Goal: Information Seeking & Learning: Learn about a topic

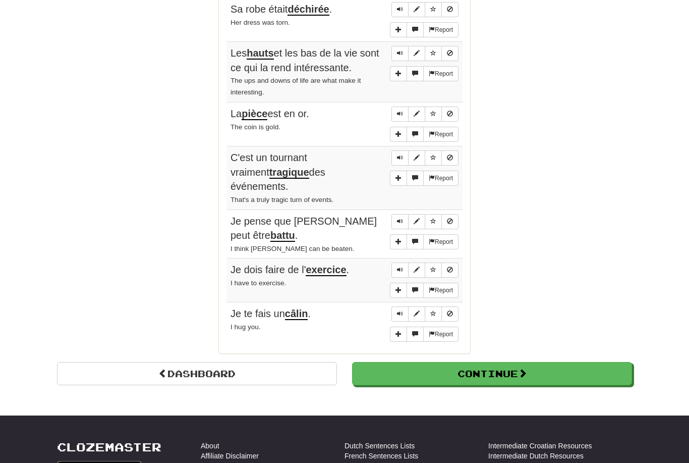
scroll to position [678, 0]
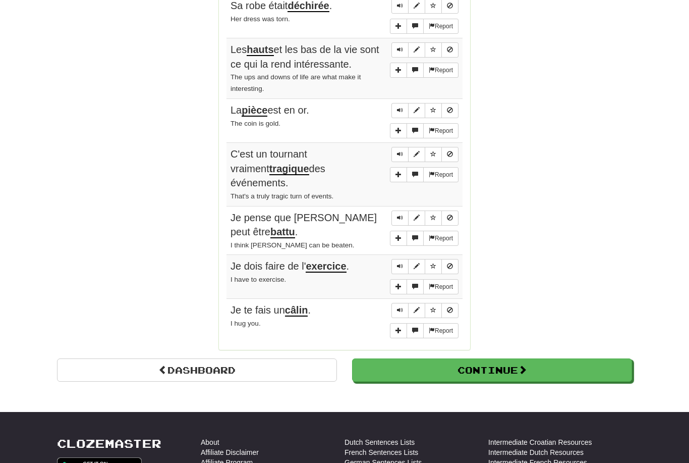
click at [113, 358] on link "Dashboard" at bounding box center [197, 369] width 280 height 23
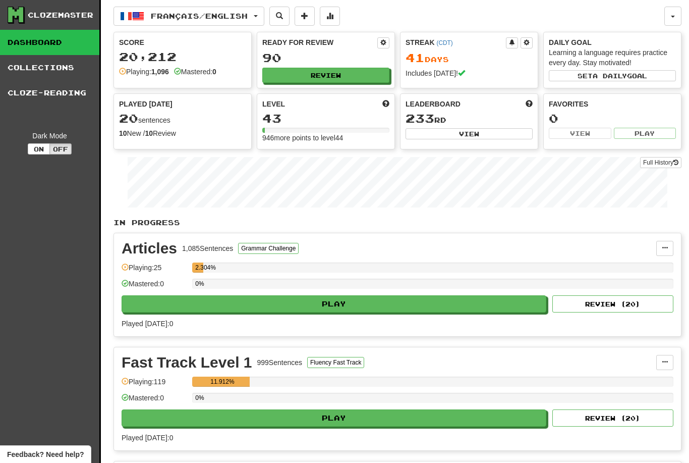
click at [31, 73] on link "Collections" at bounding box center [49, 67] width 99 height 25
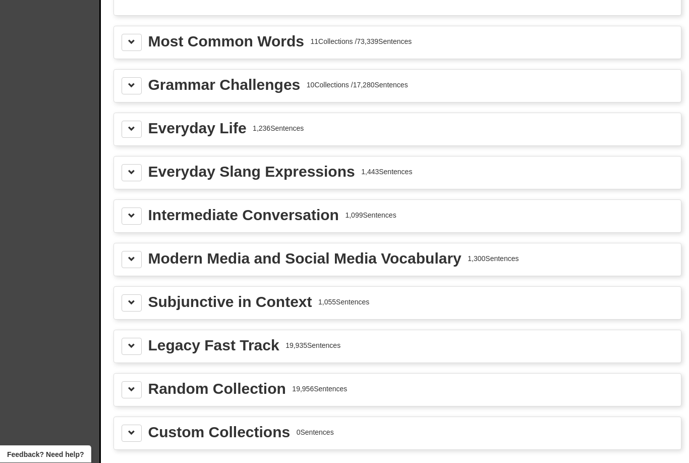
scroll to position [1156, 0]
click at [130, 300] on span at bounding box center [131, 301] width 7 height 7
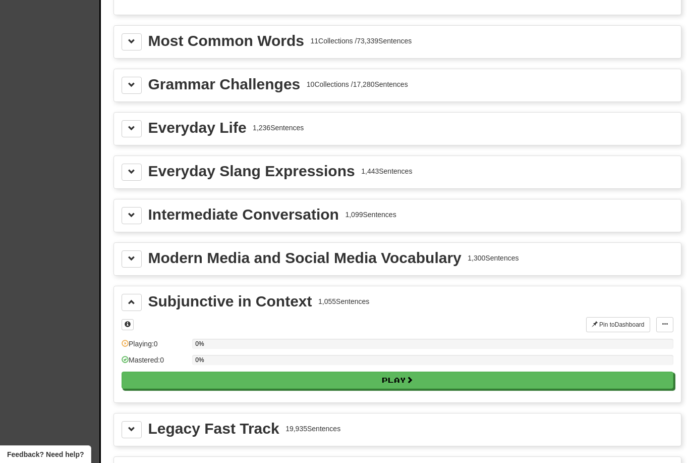
click at [171, 380] on button "Play" at bounding box center [398, 379] width 552 height 17
select select "**"
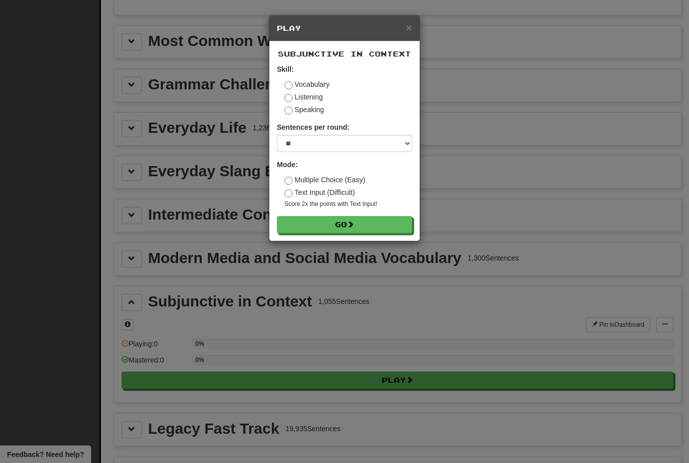
click at [307, 232] on button "Go" at bounding box center [344, 224] width 135 height 17
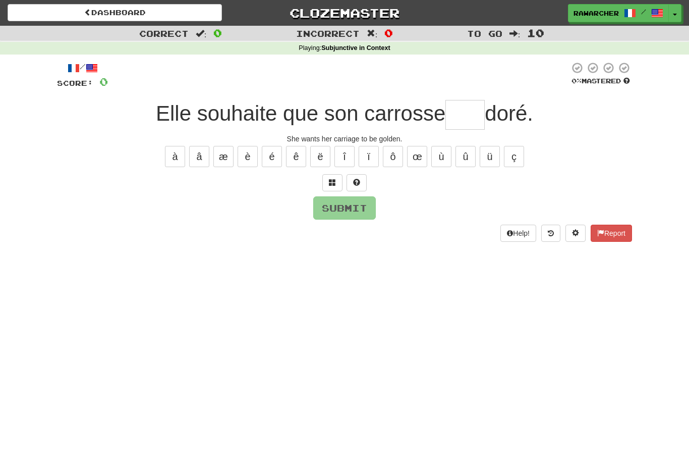
click at [461, 109] on input "text" at bounding box center [465, 115] width 39 height 30
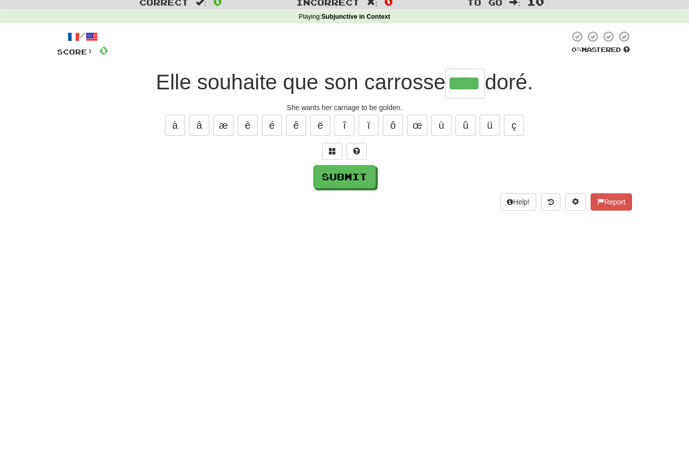
type input "****"
click at [342, 196] on button "Submit" at bounding box center [344, 207] width 63 height 23
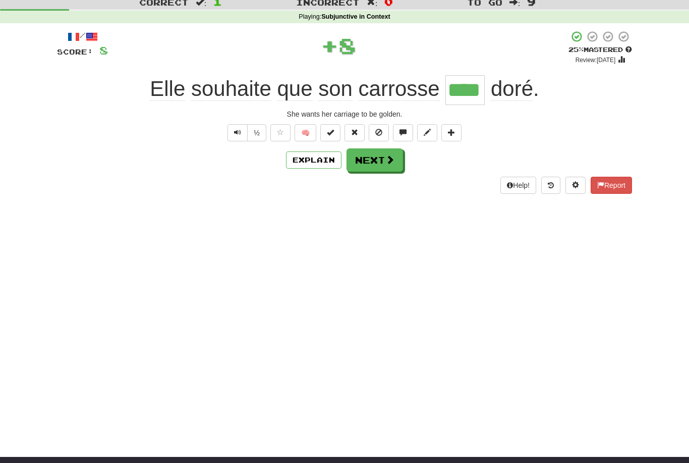
scroll to position [31, 0]
click at [386, 158] on span at bounding box center [390, 159] width 9 height 9
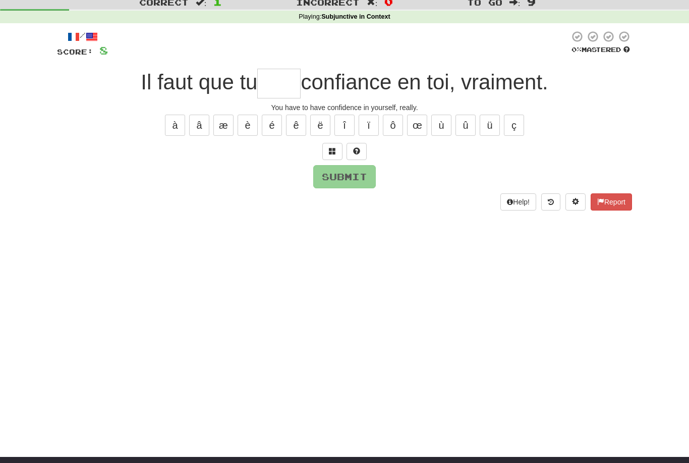
scroll to position [31, 0]
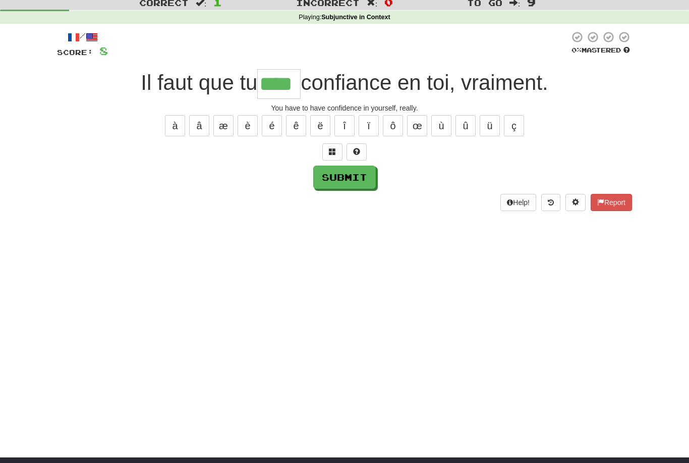
type input "****"
click at [359, 174] on button "Submit" at bounding box center [344, 177] width 63 height 23
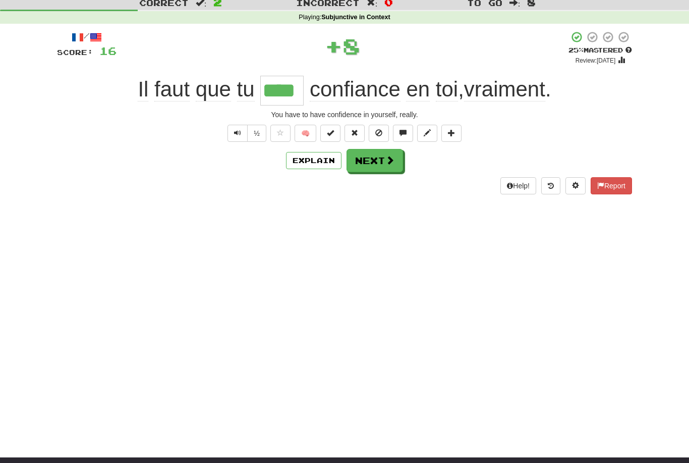
scroll to position [31, 0]
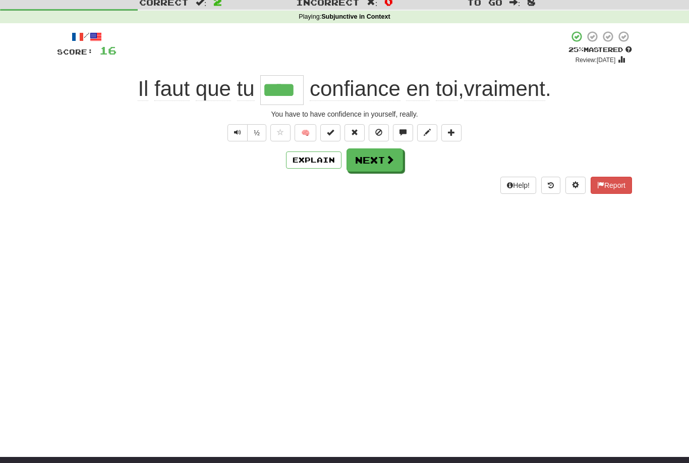
click at [391, 156] on span at bounding box center [390, 159] width 9 height 9
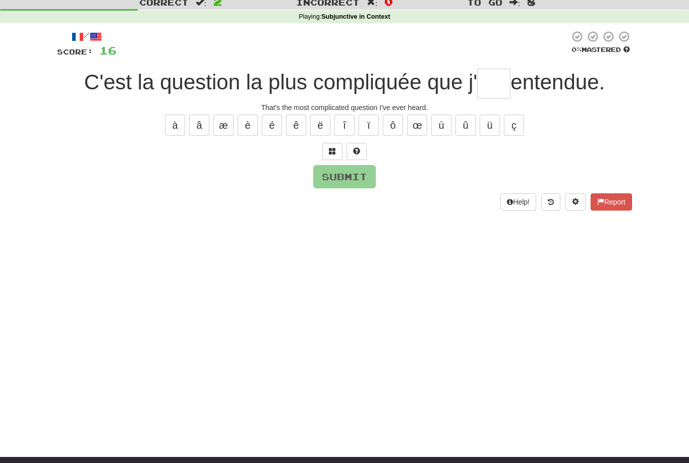
scroll to position [31, 0]
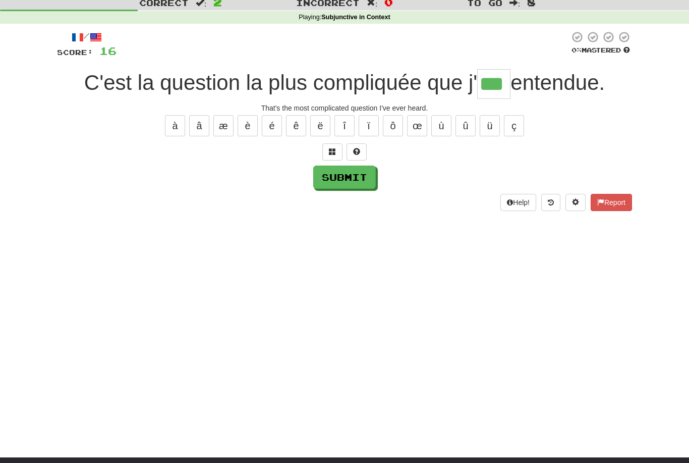
type input "***"
click at [361, 174] on button "Submit" at bounding box center [344, 177] width 63 height 23
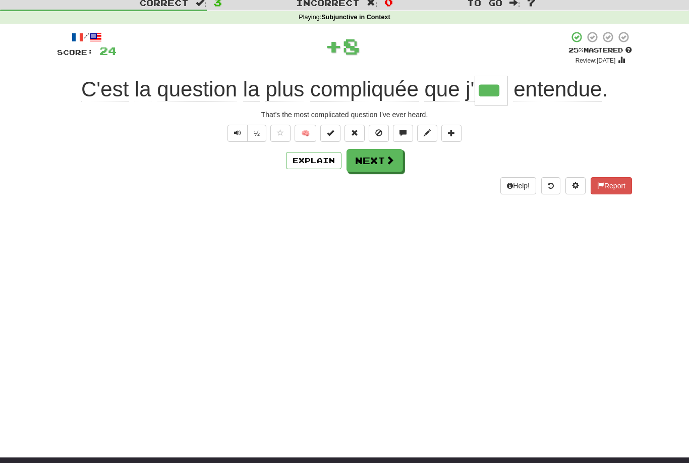
scroll to position [31, 0]
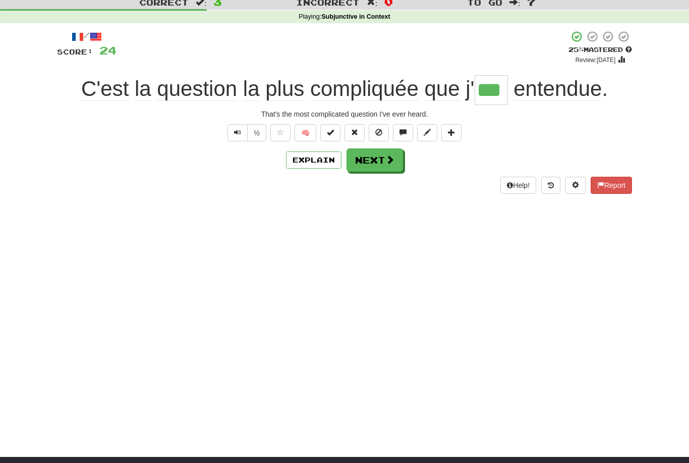
click at [386, 159] on span at bounding box center [390, 159] width 9 height 9
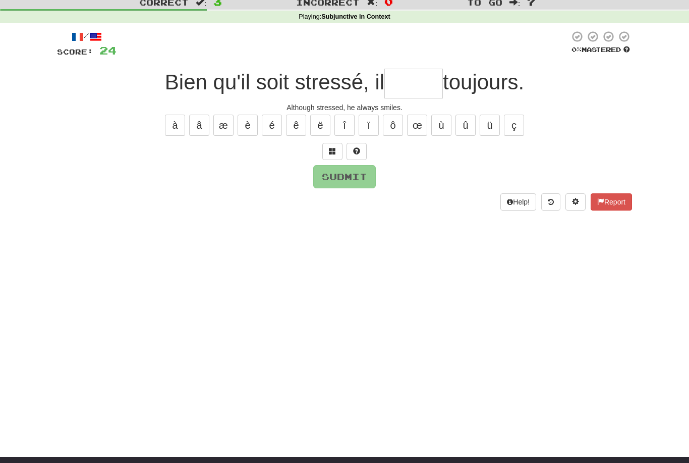
scroll to position [31, 0]
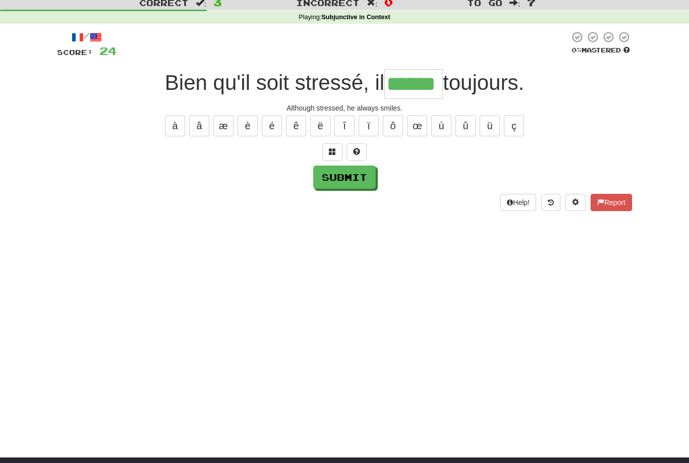
type input "******"
click at [336, 176] on button "Submit" at bounding box center [344, 177] width 63 height 23
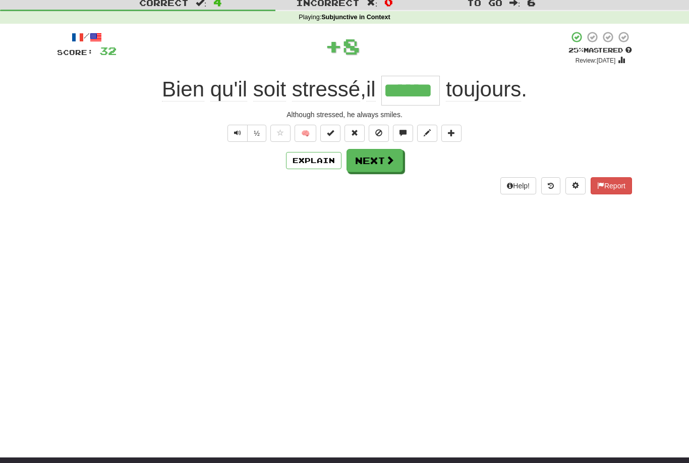
scroll to position [31, 0]
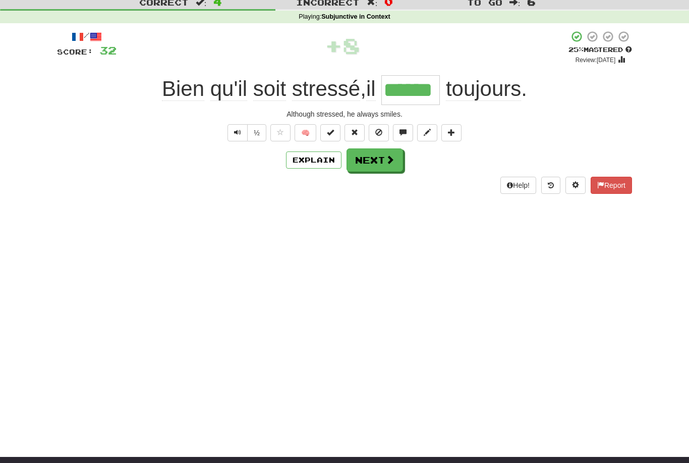
click at [369, 166] on button "Next" at bounding box center [375, 159] width 57 height 23
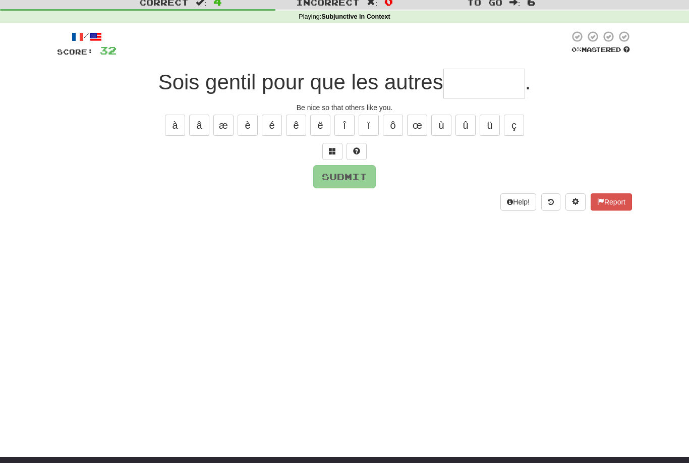
scroll to position [31, 0]
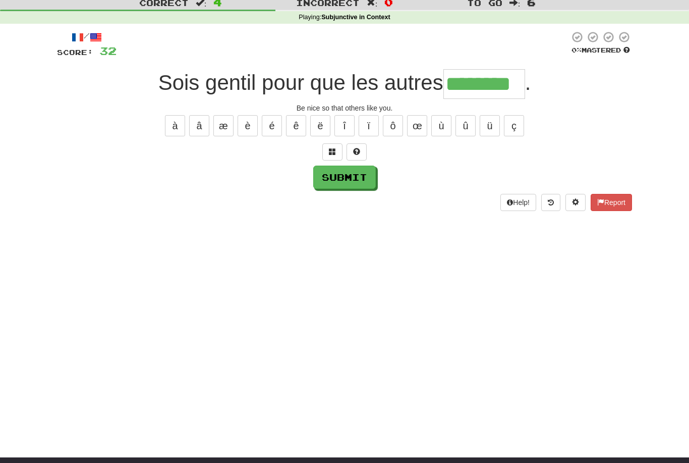
type input "********"
click at [362, 176] on button "Submit" at bounding box center [344, 177] width 63 height 23
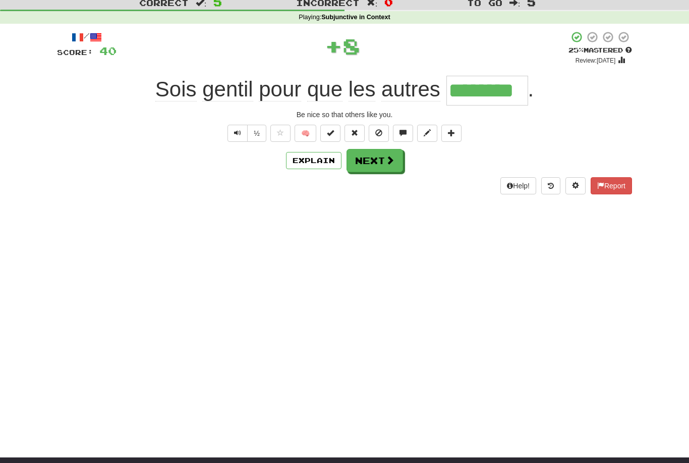
scroll to position [31, 0]
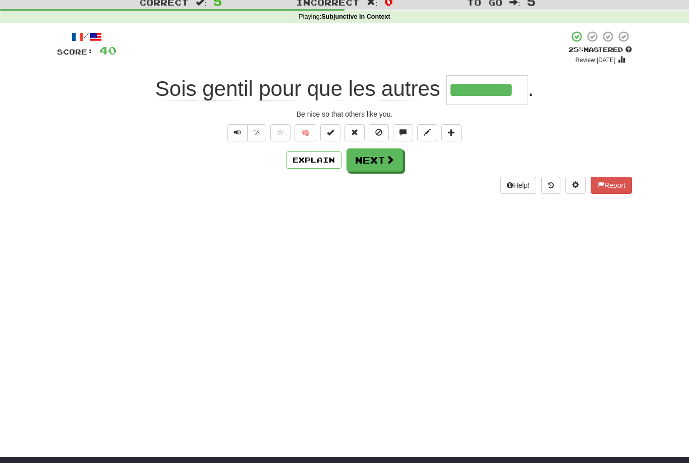
click at [386, 166] on button "Next" at bounding box center [375, 159] width 57 height 23
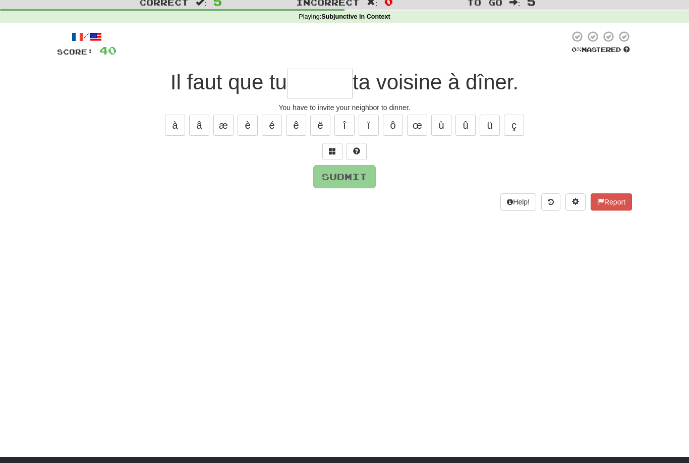
scroll to position [31, 0]
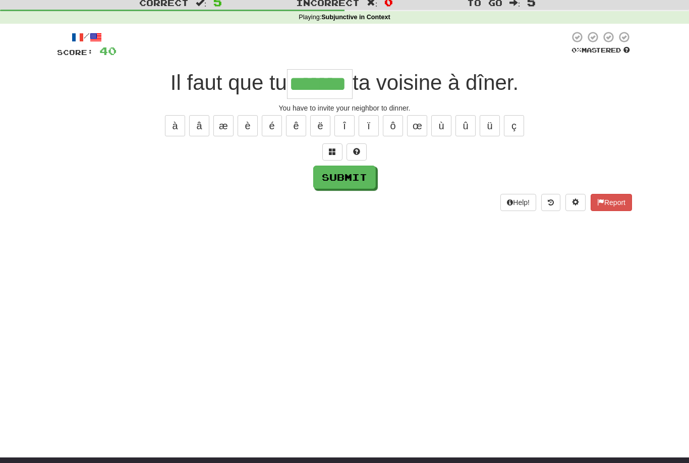
type input "*******"
click at [366, 175] on button "Submit" at bounding box center [344, 177] width 63 height 23
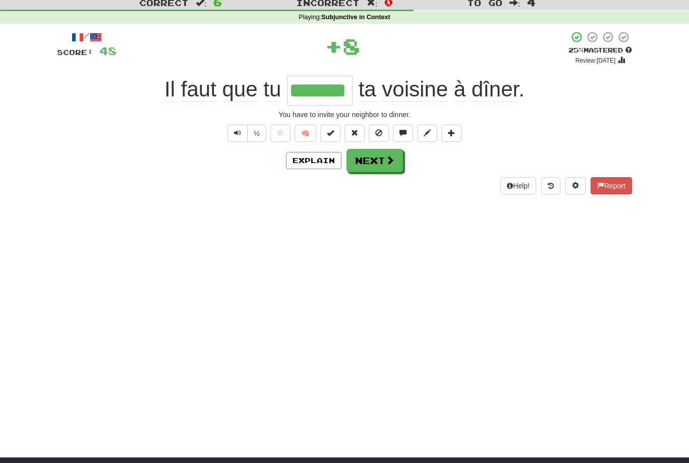
scroll to position [31, 0]
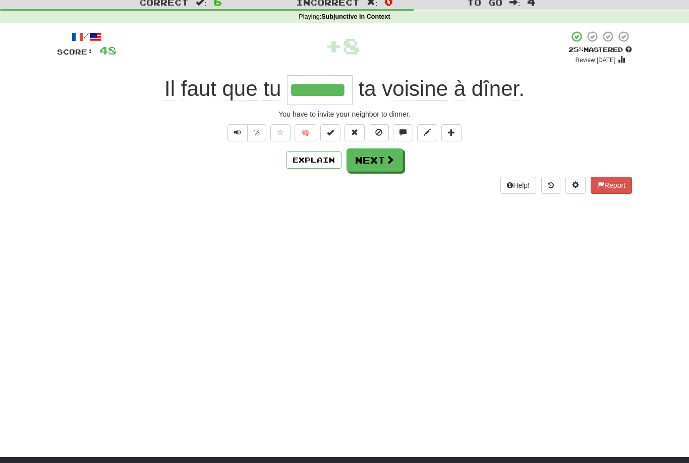
click at [392, 161] on span at bounding box center [390, 159] width 9 height 9
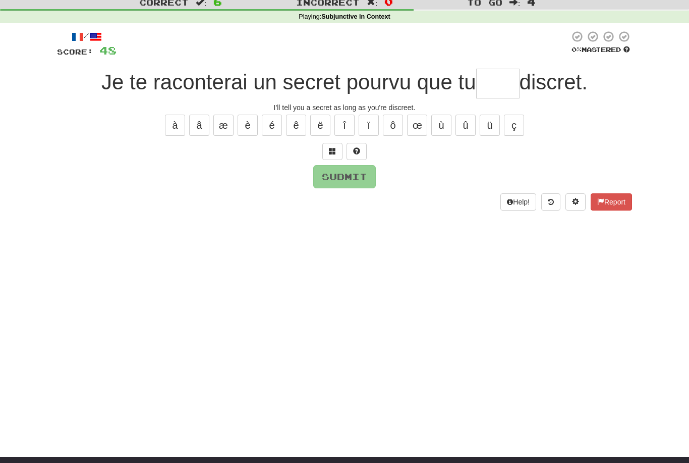
scroll to position [31, 0]
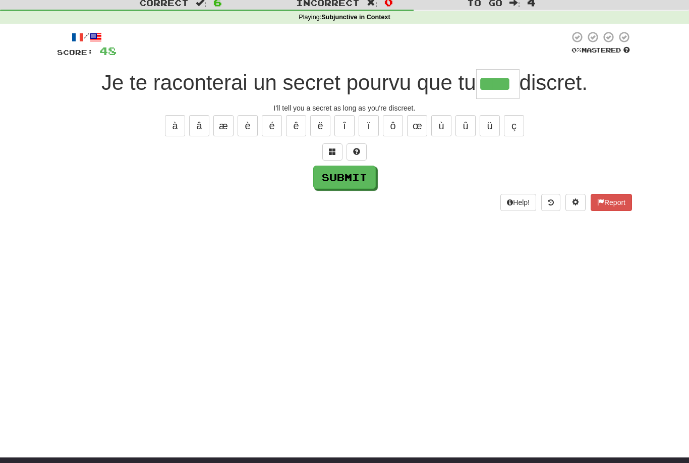
type input "****"
click at [363, 174] on button "Submit" at bounding box center [344, 177] width 63 height 23
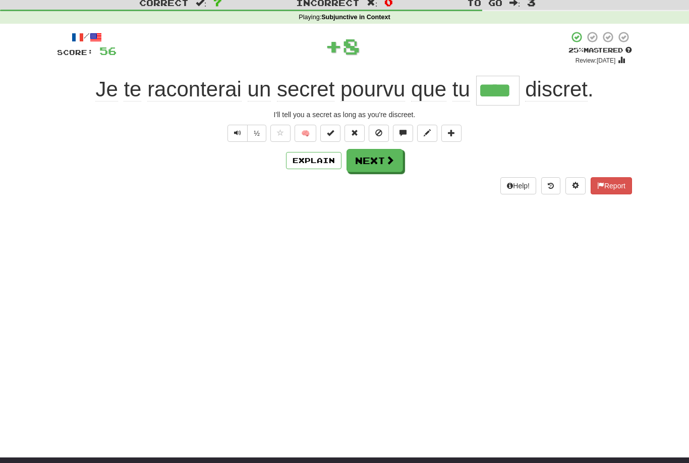
scroll to position [31, 0]
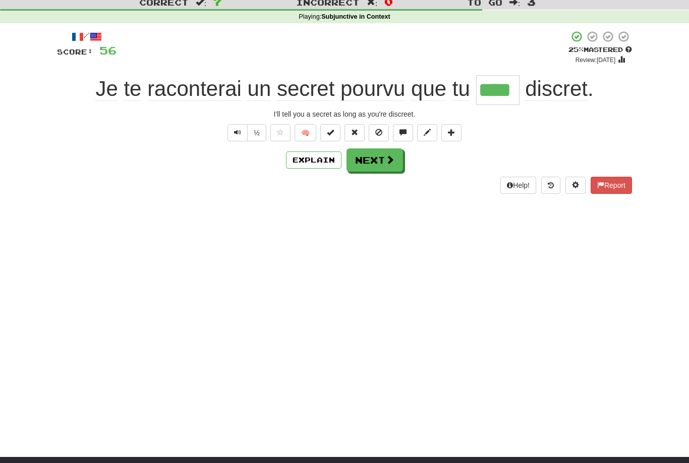
click at [393, 155] on span at bounding box center [390, 159] width 9 height 9
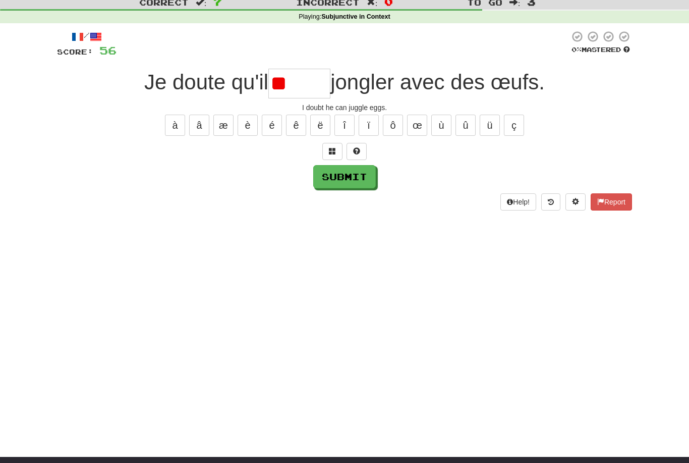
type input "*"
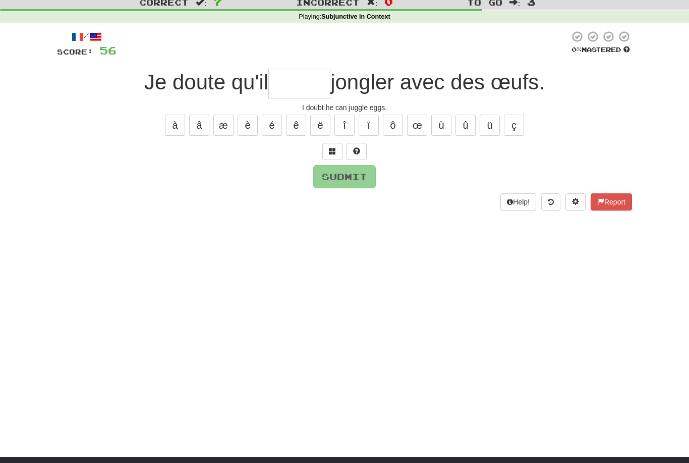
type input "*"
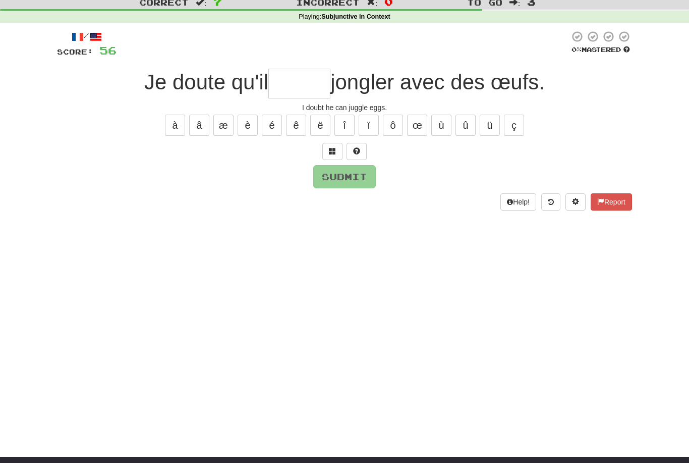
type input "*"
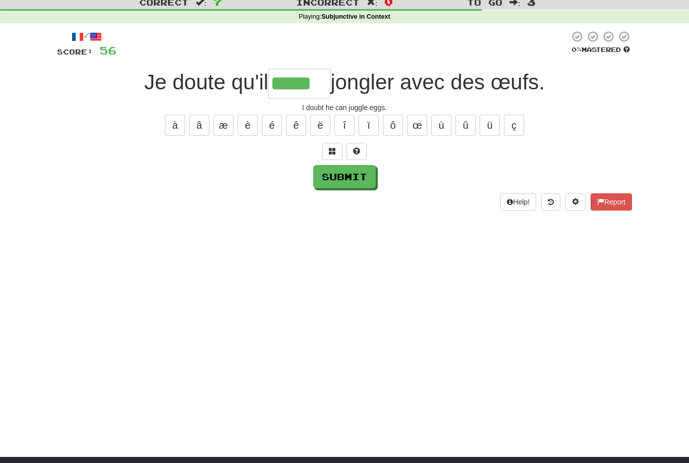
type input "*****"
click at [365, 178] on button "Submit" at bounding box center [344, 176] width 63 height 23
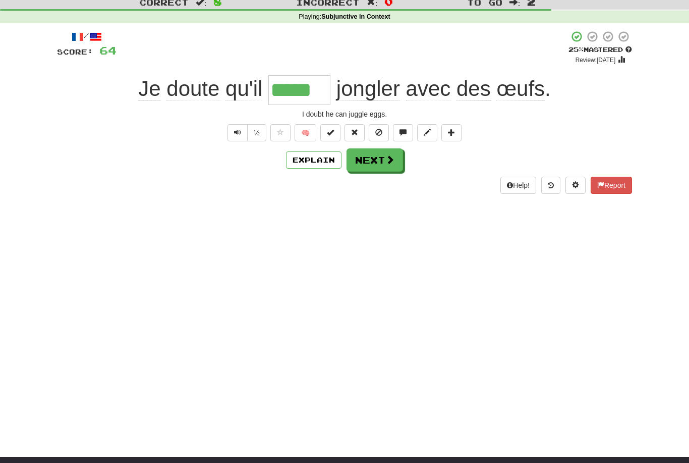
click at [384, 163] on button "Next" at bounding box center [375, 159] width 57 height 23
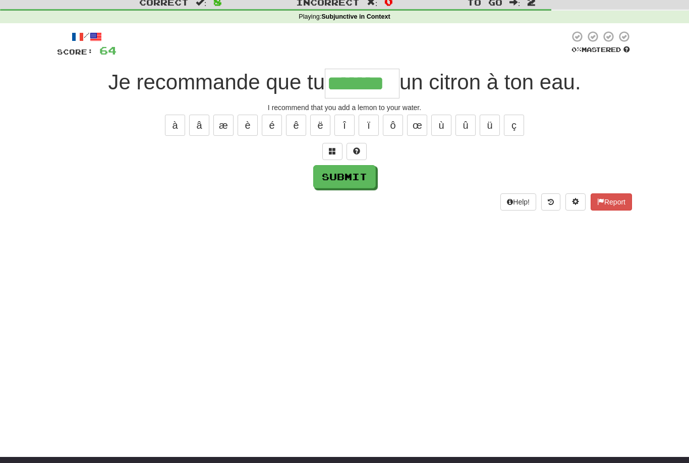
type input "*******"
click at [370, 175] on button "Submit" at bounding box center [344, 176] width 63 height 23
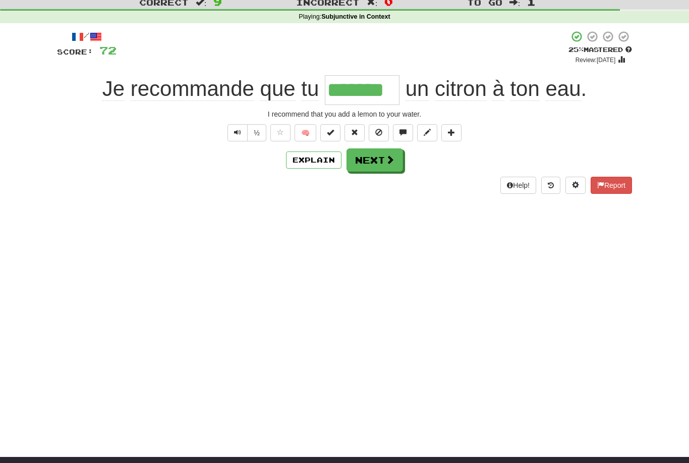
click at [393, 159] on span at bounding box center [390, 159] width 9 height 9
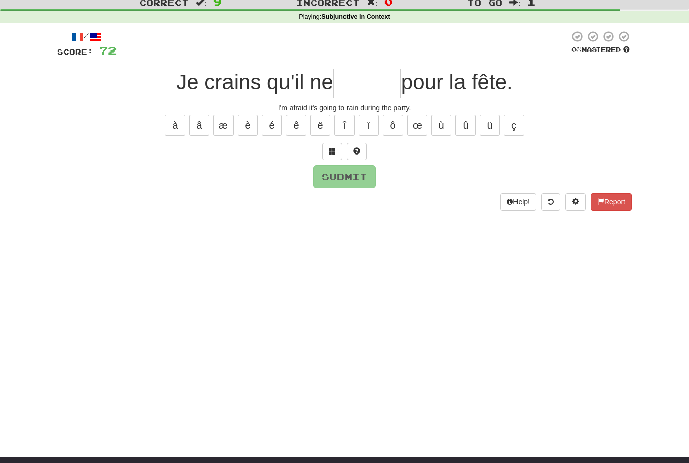
type input "*"
type input "******"
click at [369, 188] on div "/ Score: 72 0 % Mastered Je crains qu'il ne ****** pour la fête. I'm afraid it'…" at bounding box center [344, 120] width 575 height 180
click at [370, 177] on button "Submit" at bounding box center [344, 176] width 63 height 23
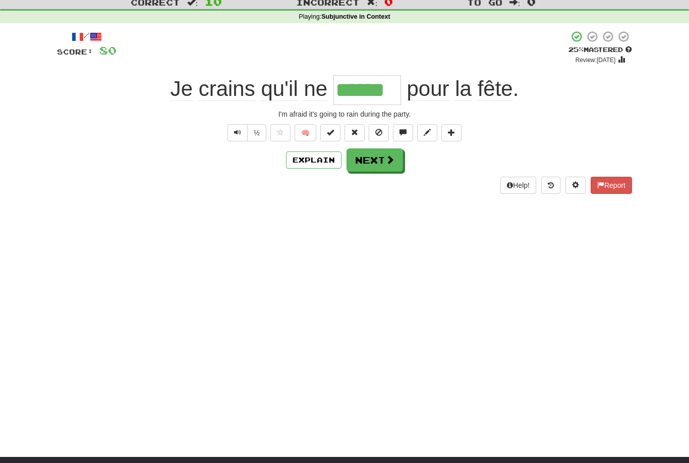
click at [389, 161] on span at bounding box center [390, 159] width 9 height 9
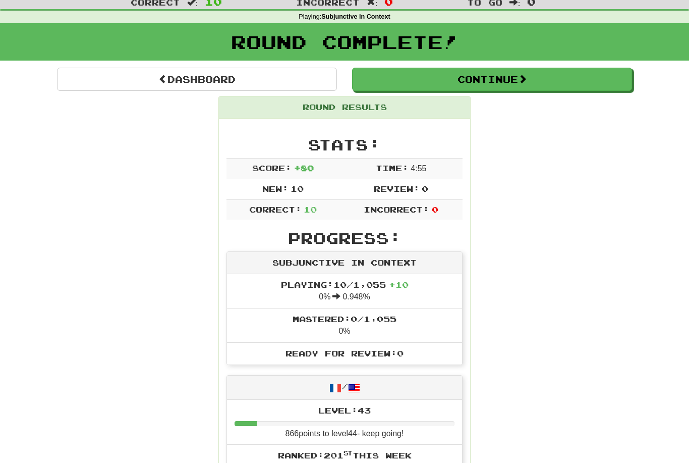
click at [521, 80] on button "Continue" at bounding box center [492, 79] width 280 height 23
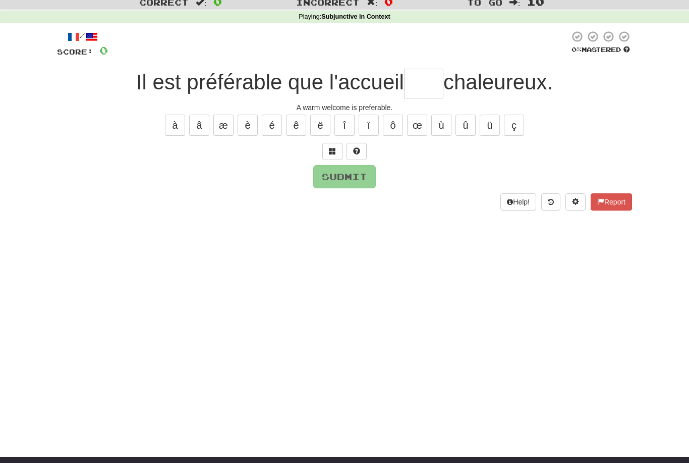
click at [424, 76] on input "text" at bounding box center [423, 84] width 39 height 30
type input "****"
click at [362, 173] on button "Submit" at bounding box center [344, 176] width 63 height 23
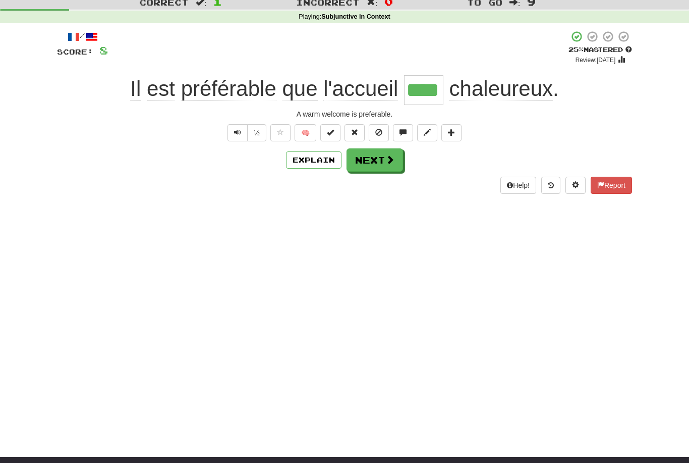
click at [396, 155] on button "Next" at bounding box center [375, 159] width 57 height 23
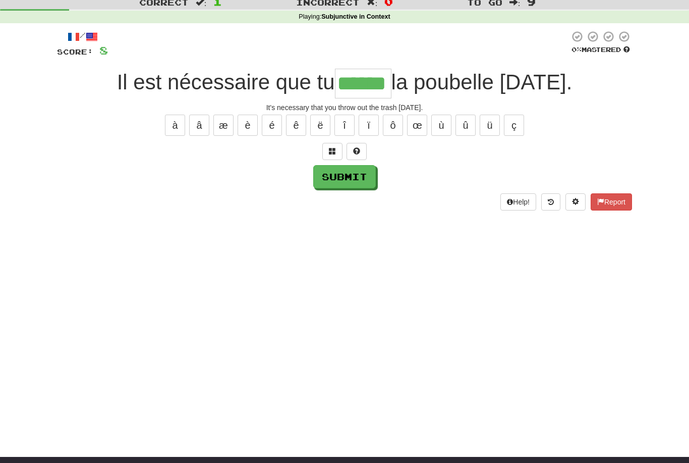
type input "******"
click at [368, 172] on button "Submit" at bounding box center [344, 176] width 63 height 23
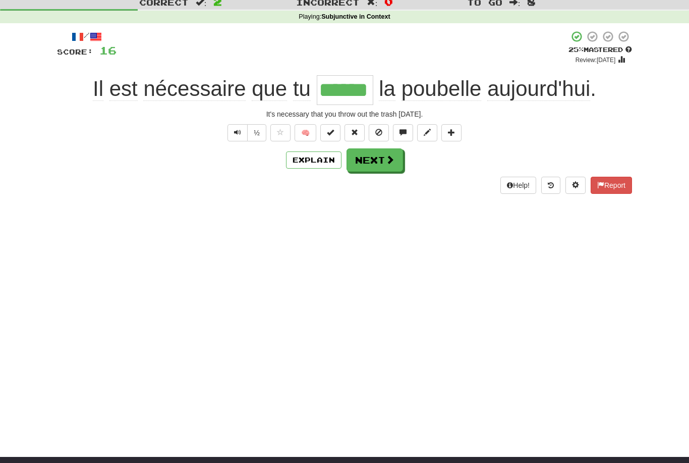
click at [388, 157] on span at bounding box center [390, 159] width 9 height 9
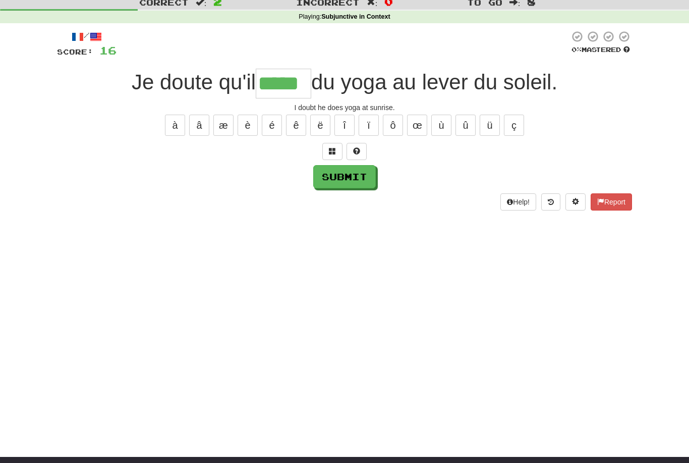
type input "*****"
click at [366, 173] on button "Submit" at bounding box center [344, 176] width 63 height 23
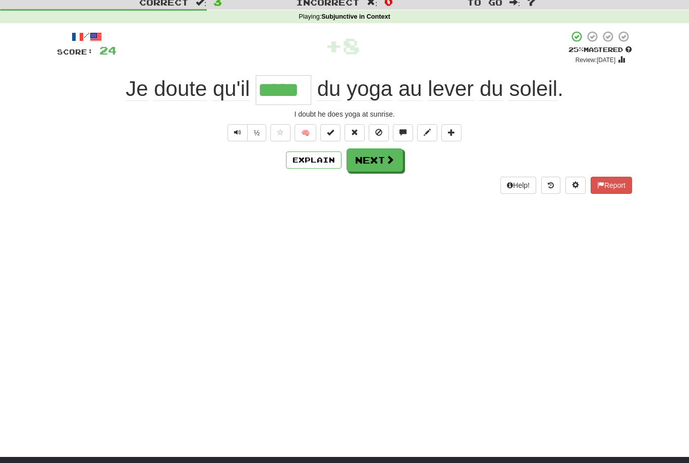
click at [387, 157] on span at bounding box center [390, 159] width 9 height 9
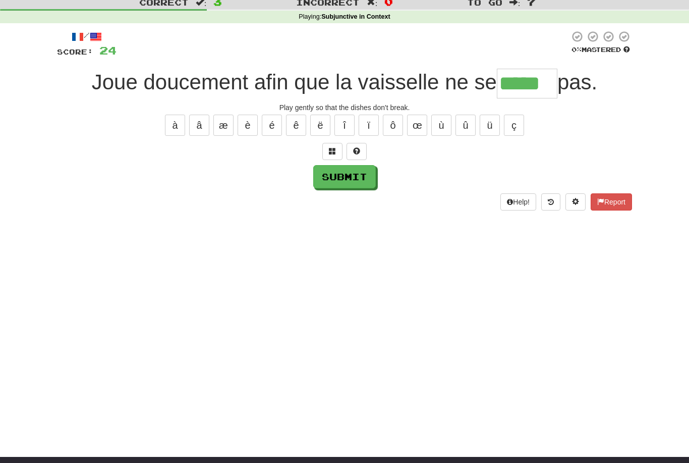
type input "*****"
click at [361, 173] on button "Submit" at bounding box center [344, 176] width 63 height 23
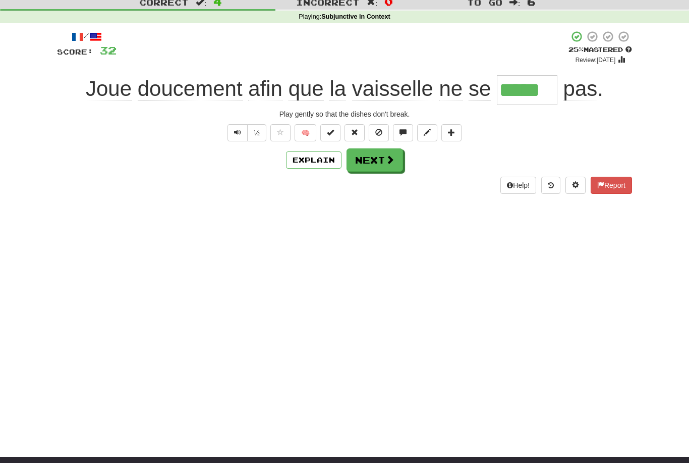
click at [235, 129] on span "Text-to-speech controls" at bounding box center [237, 132] width 7 height 7
click at [390, 156] on span at bounding box center [390, 159] width 9 height 9
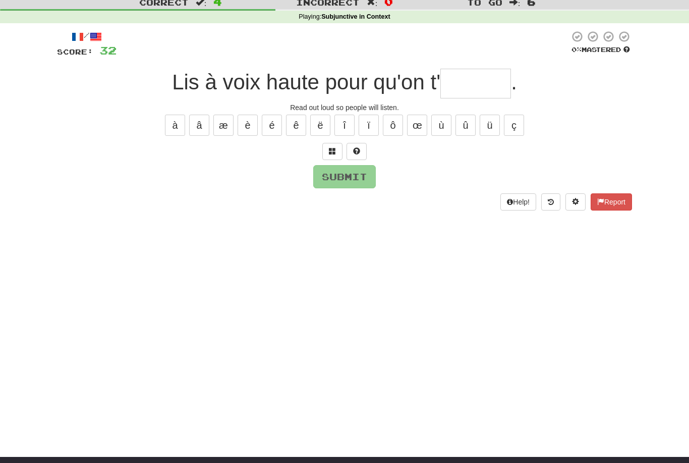
click at [272, 123] on button "é" at bounding box center [272, 125] width 20 height 21
type input "******"
click at [356, 169] on button "Submit" at bounding box center [344, 176] width 63 height 23
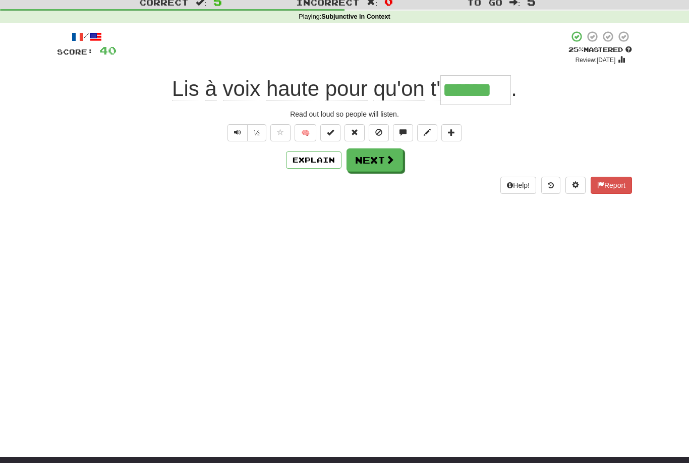
click at [233, 137] on button "Text-to-speech controls" at bounding box center [238, 132] width 20 height 17
click at [391, 155] on span at bounding box center [390, 159] width 9 height 9
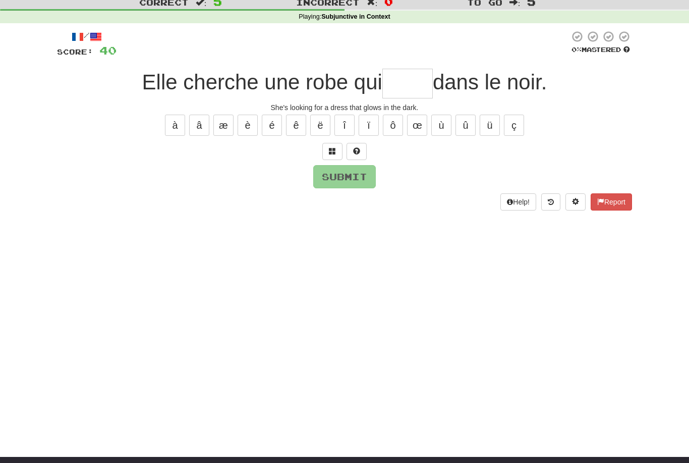
type input "*"
click at [278, 122] on button "é" at bounding box center [272, 125] width 20 height 21
type input "*"
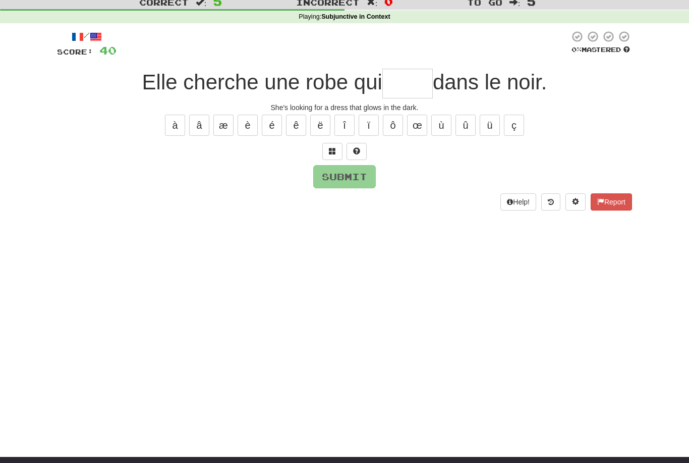
click at [586, 109] on div "She's looking for a dress that glows in the dark." at bounding box center [344, 107] width 575 height 10
click at [410, 79] on input "text" at bounding box center [408, 84] width 50 height 30
type input "*"
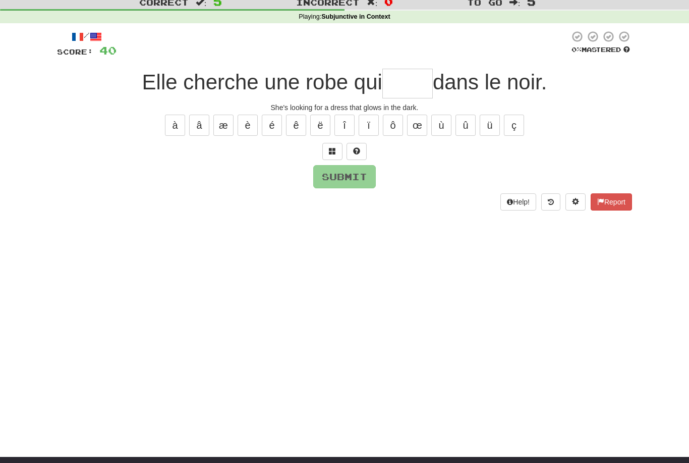
type input "*"
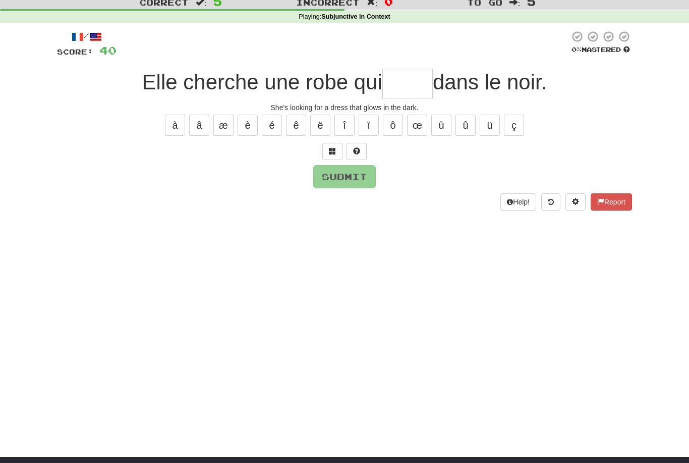
type input "*"
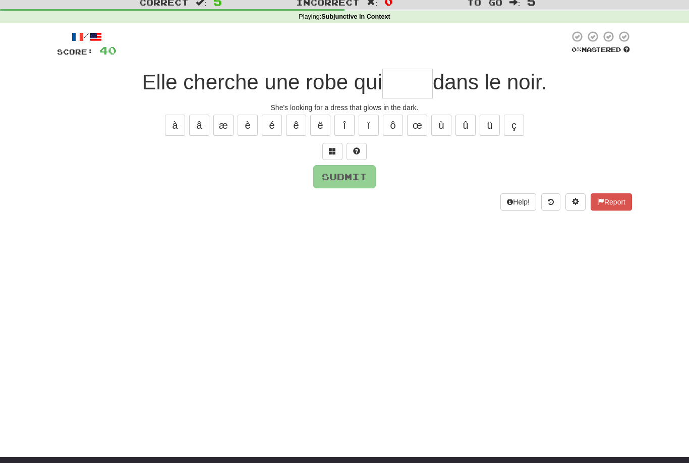
type input "*"
click at [275, 141] on div "/ Score: 40 0 % Mastered Elle cherche une robe qui * dans le noir. She's lookin…" at bounding box center [344, 120] width 575 height 180
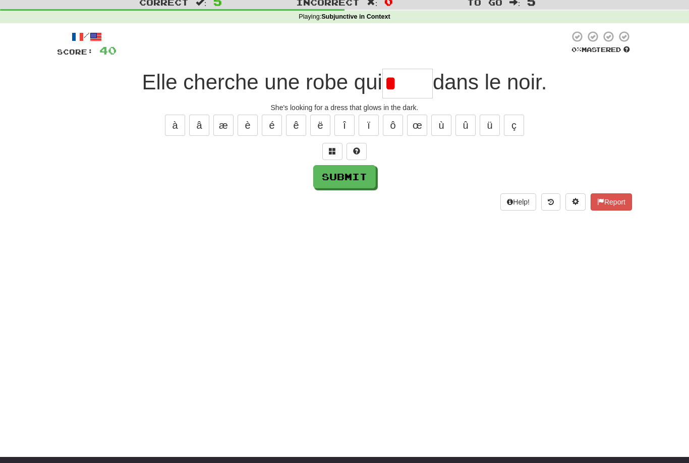
click at [412, 82] on input "*" at bounding box center [408, 84] width 50 height 30
click at [266, 128] on button "é" at bounding box center [272, 125] width 20 height 21
type input "*"
click at [249, 121] on button "è" at bounding box center [248, 125] width 20 height 21
type input "*"
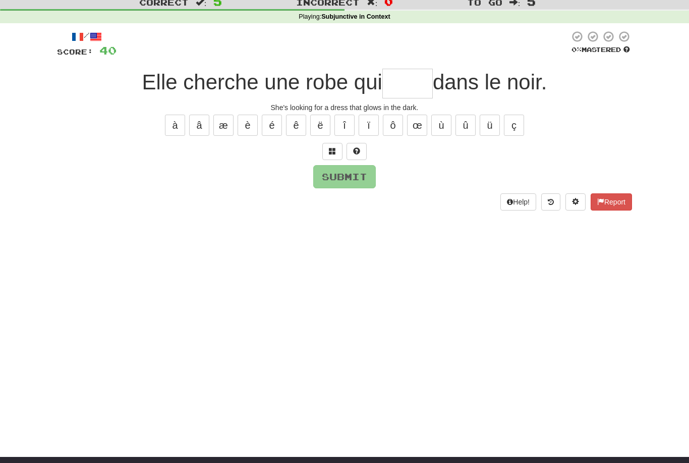
type input "*"
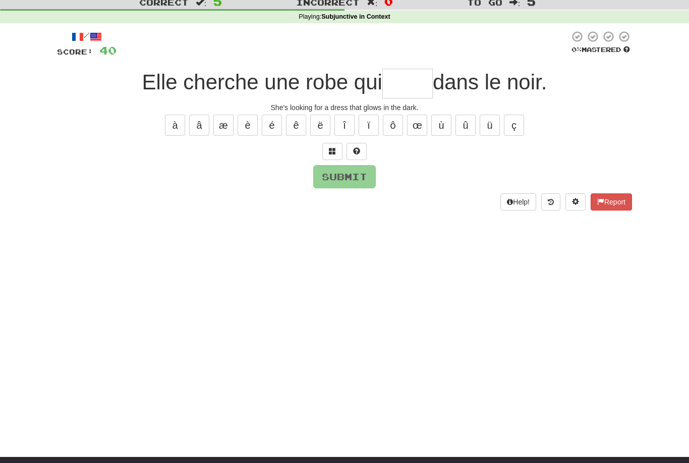
type input "*"
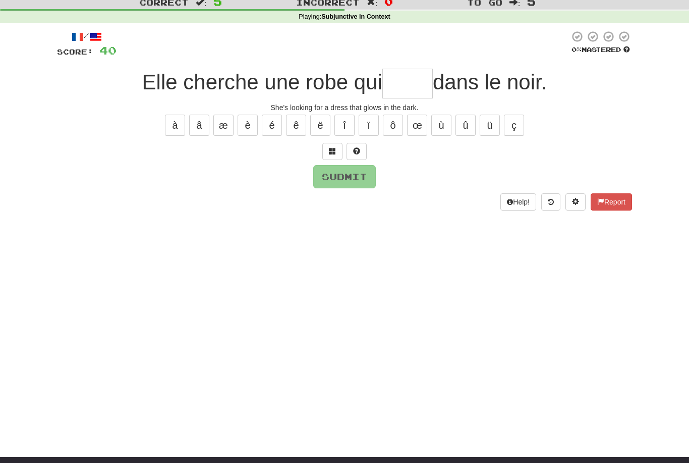
type input "*"
click at [491, 136] on div "à â æ è é ê ë î ï ô œ ù û ü ç" at bounding box center [344, 125] width 575 height 25
click at [470, 122] on button "û" at bounding box center [466, 125] width 20 height 21
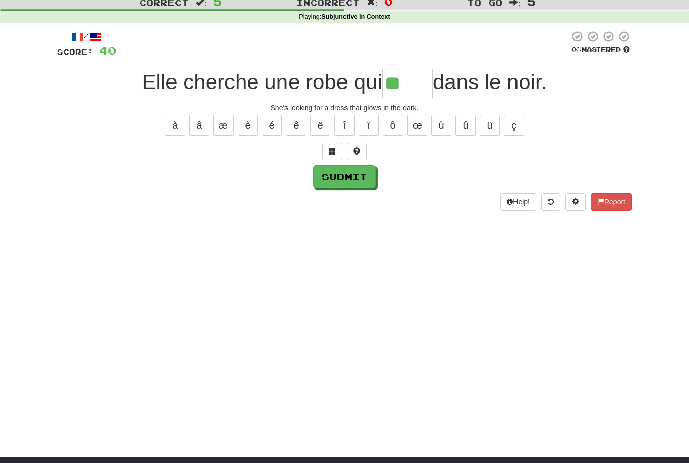
click at [470, 121] on button "û" at bounding box center [466, 125] width 20 height 21
click at [469, 121] on button "û" at bounding box center [466, 125] width 20 height 21
click at [492, 121] on button "ü" at bounding box center [490, 125] width 20 height 21
type input "******"
click at [366, 176] on button "Submit" at bounding box center [344, 176] width 63 height 23
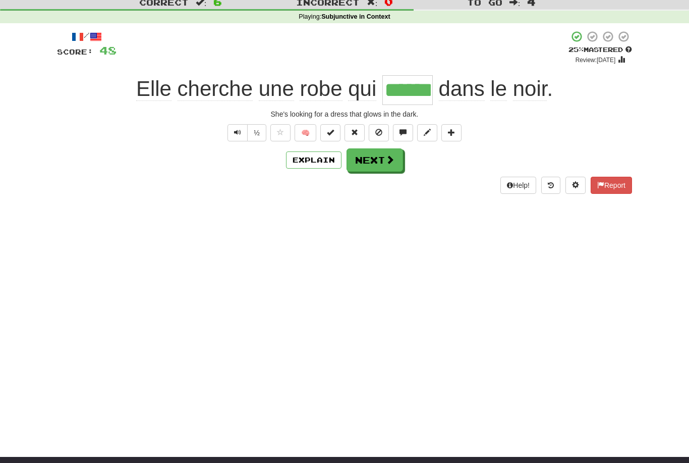
click at [391, 152] on button "Next" at bounding box center [375, 159] width 57 height 23
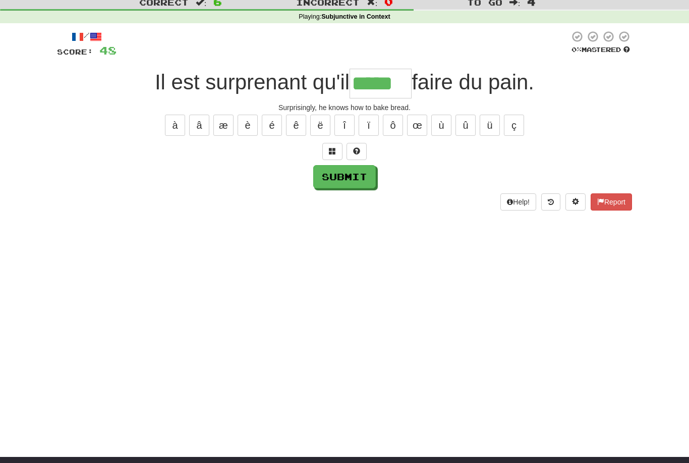
type input "*****"
click at [368, 174] on button "Submit" at bounding box center [344, 176] width 63 height 23
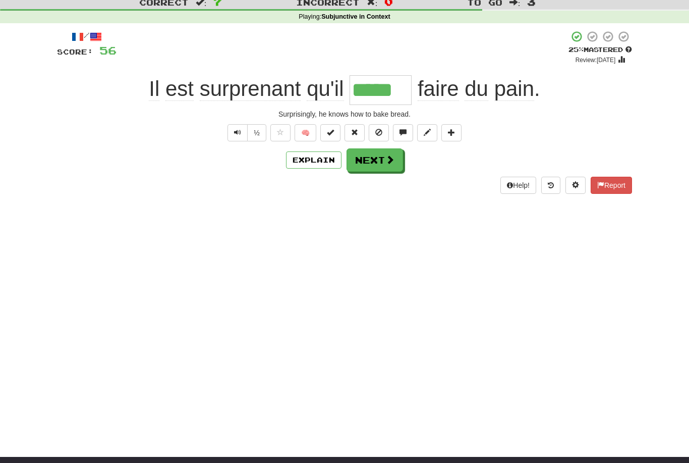
click at [394, 155] on span at bounding box center [390, 159] width 9 height 9
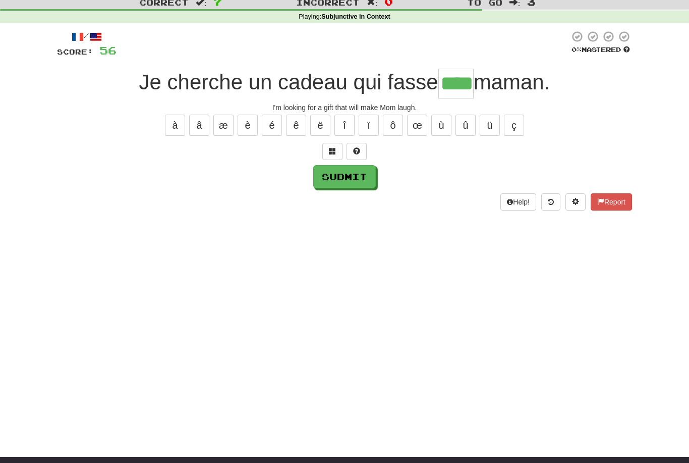
type input "****"
click at [365, 173] on button "Submit" at bounding box center [344, 176] width 63 height 23
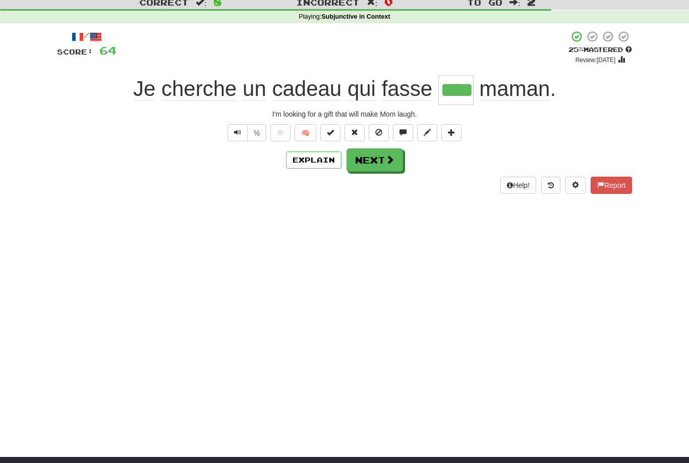
click at [383, 157] on button "Next" at bounding box center [375, 159] width 57 height 23
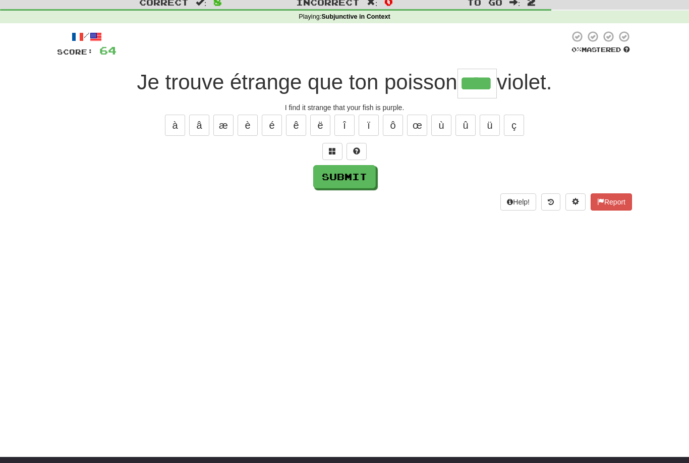
type input "****"
click at [350, 176] on button "Submit" at bounding box center [344, 176] width 63 height 23
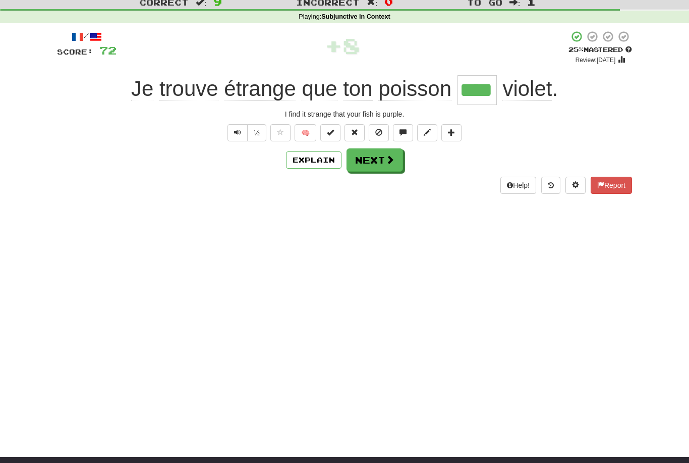
click at [391, 160] on span at bounding box center [390, 159] width 9 height 9
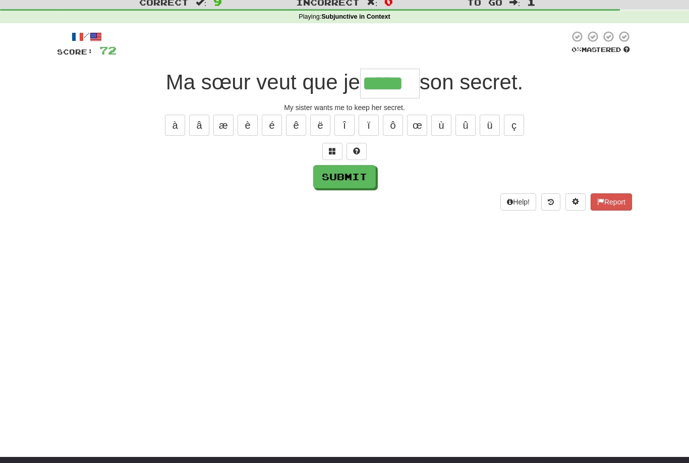
type input "*****"
click at [361, 179] on button "Submit" at bounding box center [344, 176] width 63 height 23
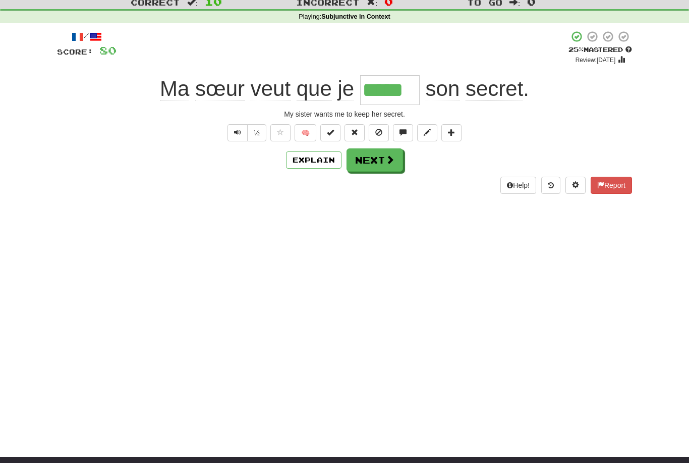
click at [238, 132] on span "Text-to-speech controls" at bounding box center [237, 132] width 7 height 7
click at [390, 155] on span at bounding box center [390, 159] width 9 height 9
